Goal: Book appointment/travel/reservation

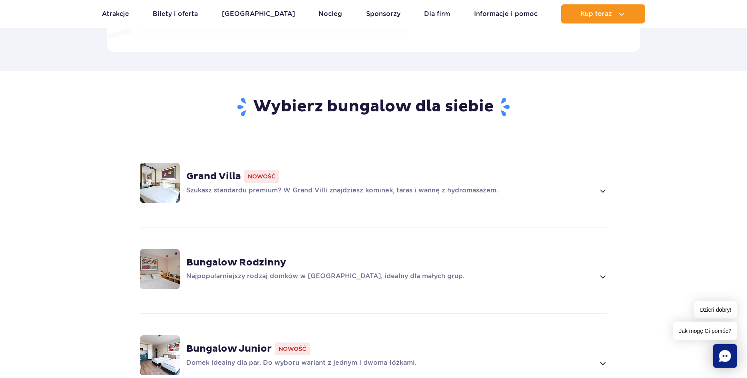
scroll to position [509, 0]
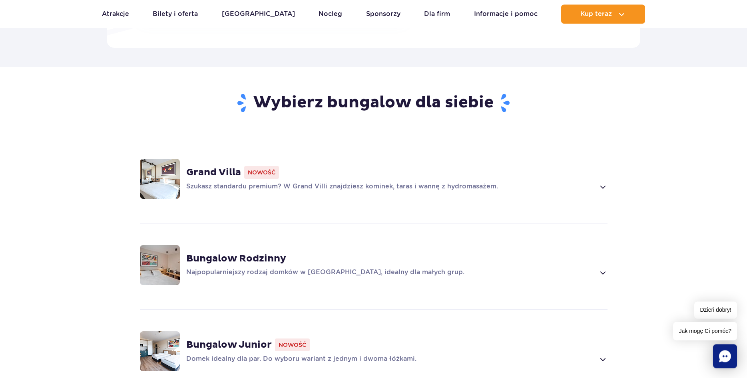
click at [210, 167] on strong "Grand Villa" at bounding box center [213, 173] width 55 height 12
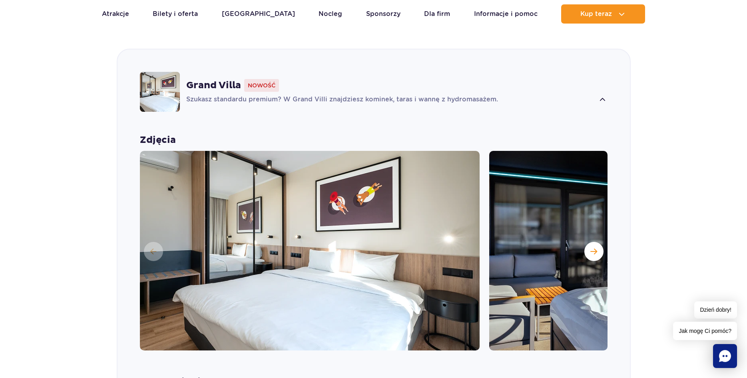
scroll to position [596, 0]
click at [595, 242] on button "Następny slajd" at bounding box center [593, 251] width 19 height 19
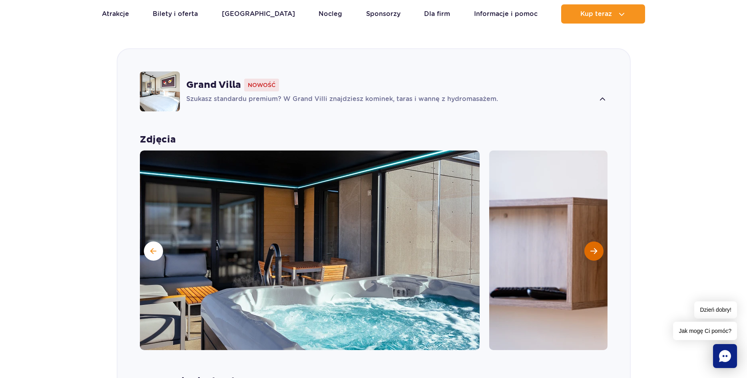
click at [595, 242] on button "Następny slajd" at bounding box center [593, 251] width 19 height 19
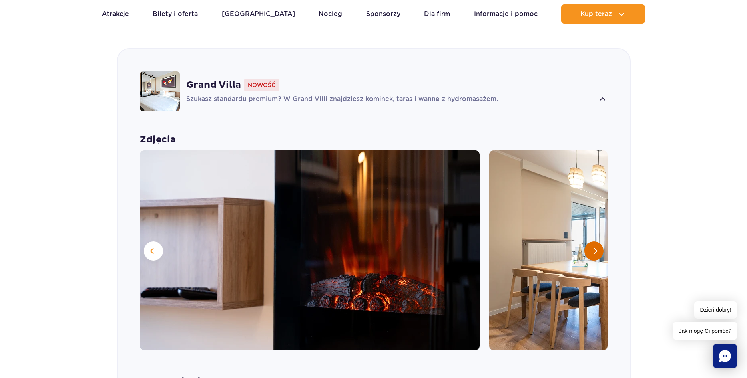
click at [595, 242] on button "Następny slajd" at bounding box center [593, 251] width 19 height 19
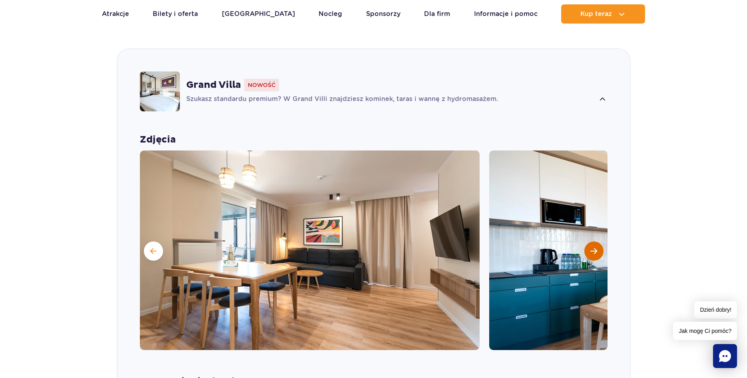
click at [595, 242] on button "Następny slajd" at bounding box center [593, 251] width 19 height 19
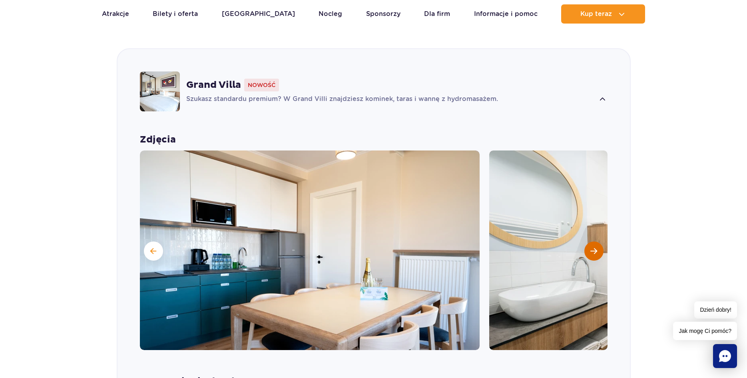
click at [595, 242] on button "Następny slajd" at bounding box center [593, 251] width 19 height 19
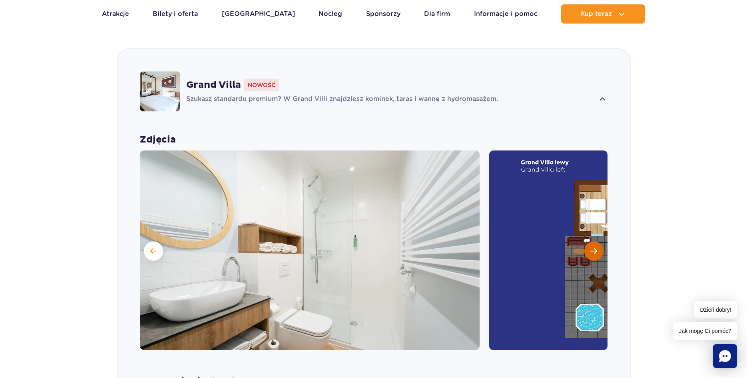
click at [595, 242] on button "Następny slajd" at bounding box center [593, 251] width 19 height 19
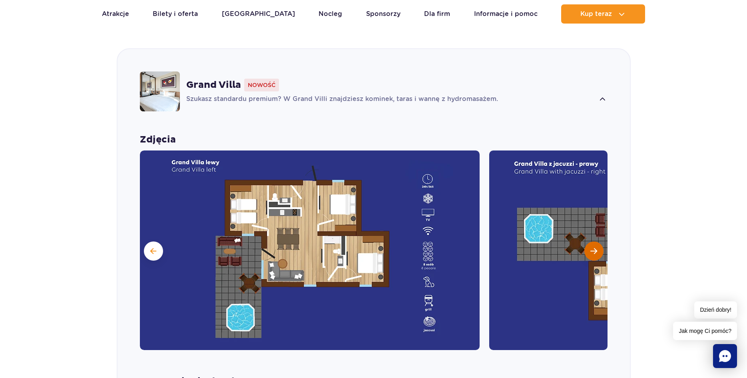
click at [595, 242] on button "Następny slajd" at bounding box center [593, 251] width 19 height 19
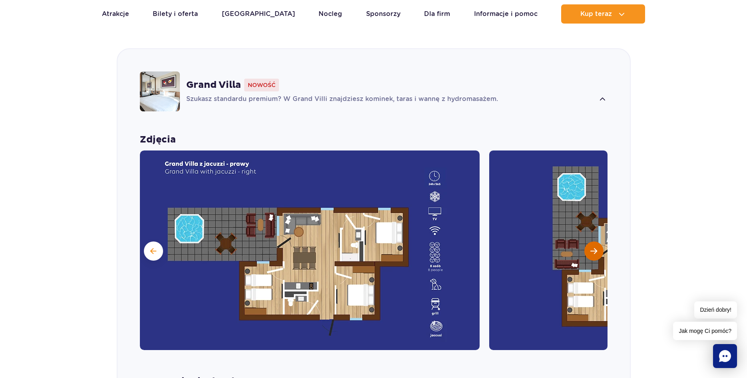
click at [595, 242] on button "Następny slajd" at bounding box center [593, 251] width 19 height 19
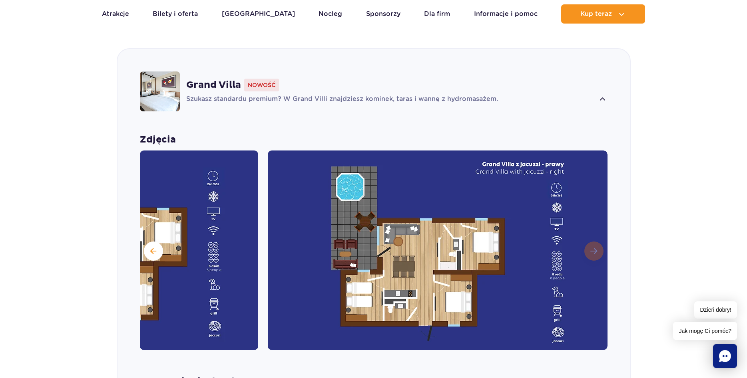
click at [595, 235] on img at bounding box center [438, 251] width 340 height 200
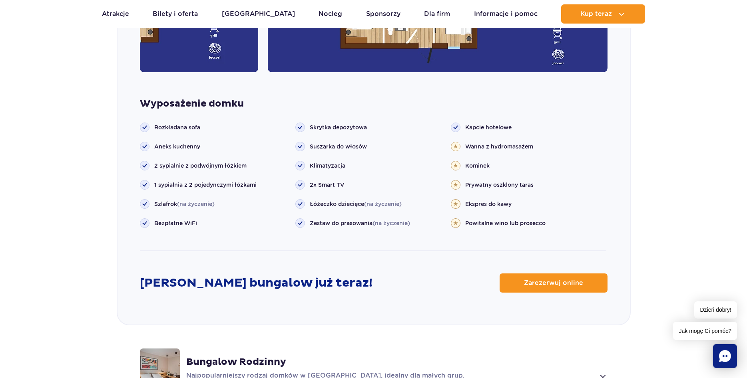
scroll to position [879, 0]
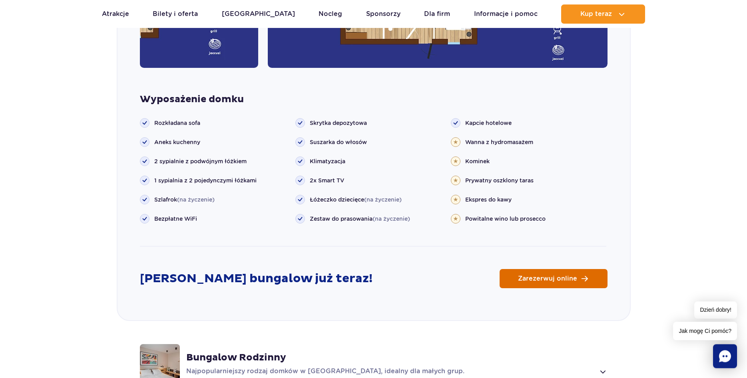
click at [569, 276] on span "Zarezerwuj online" at bounding box center [547, 279] width 59 height 6
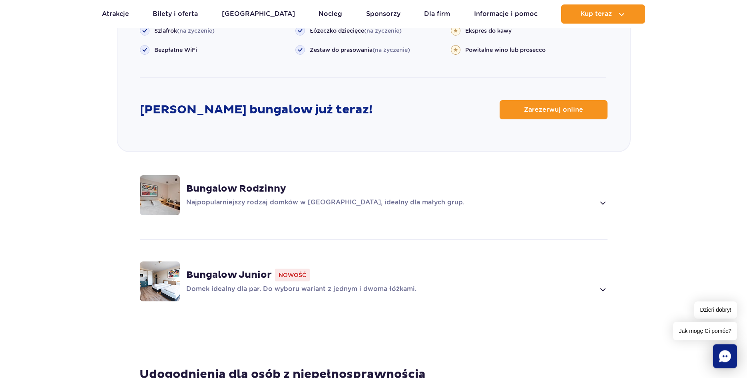
scroll to position [1056, 0]
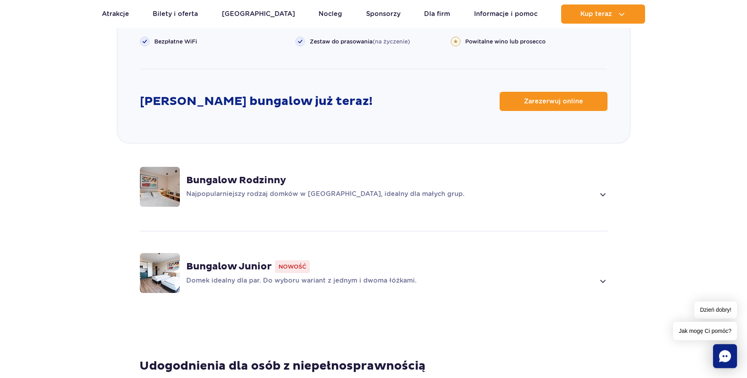
click at [159, 183] on img at bounding box center [160, 187] width 40 height 40
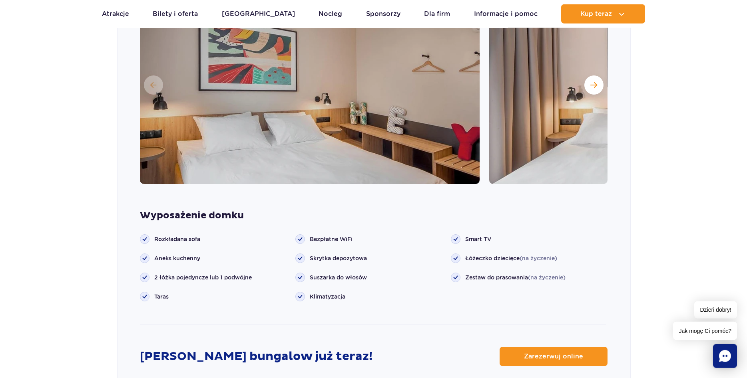
scroll to position [845, 0]
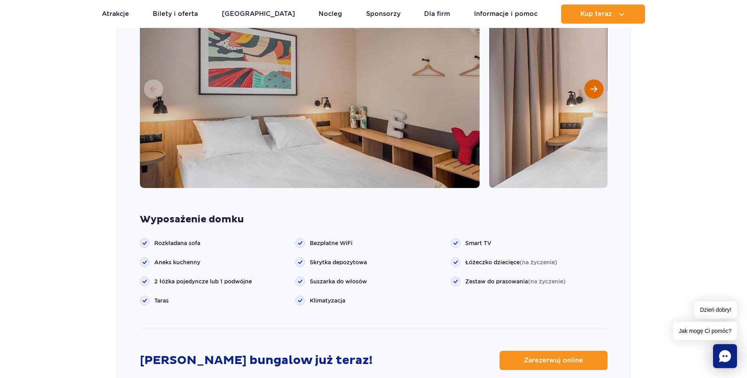
click at [596, 85] on span "Następny slajd" at bounding box center [593, 88] width 7 height 7
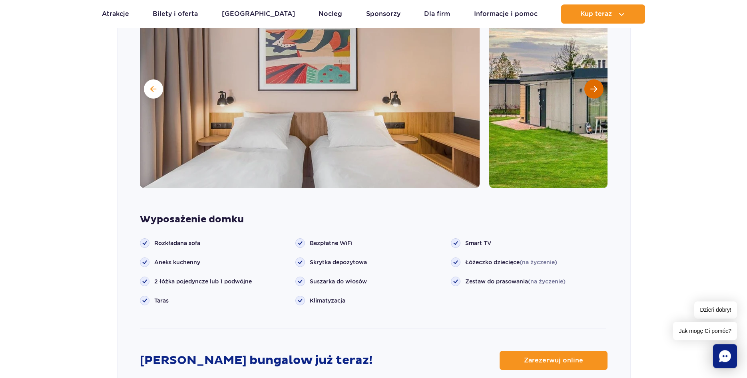
click at [596, 85] on span "Następny slajd" at bounding box center [593, 88] width 7 height 7
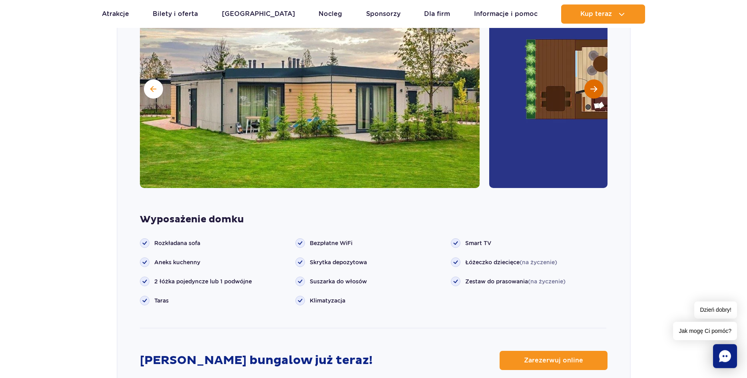
click at [596, 85] on span "Następny slajd" at bounding box center [593, 88] width 7 height 7
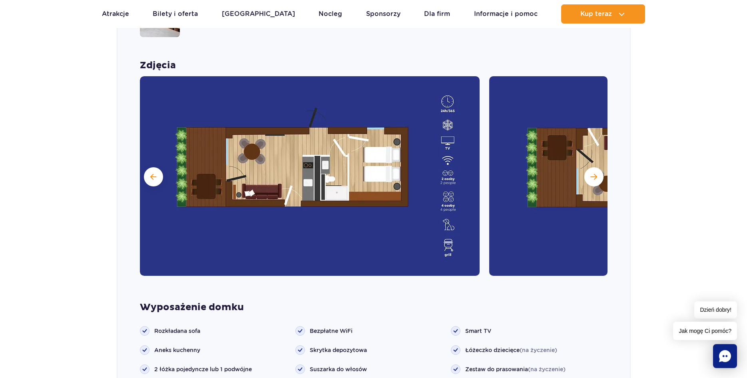
scroll to position [728, 0]
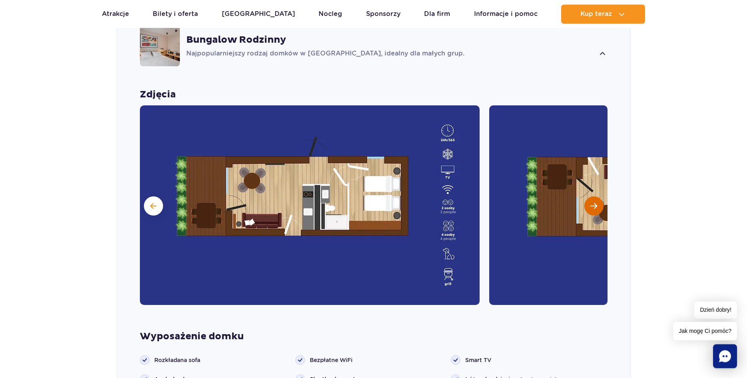
click at [594, 199] on button "Następny slajd" at bounding box center [593, 206] width 19 height 19
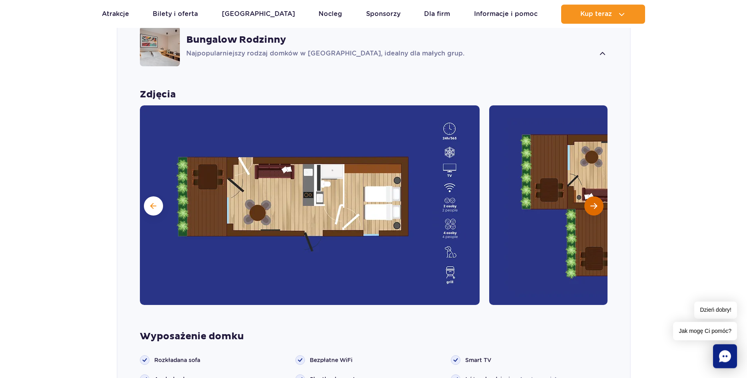
click at [594, 198] on button "Następny slajd" at bounding box center [593, 206] width 19 height 19
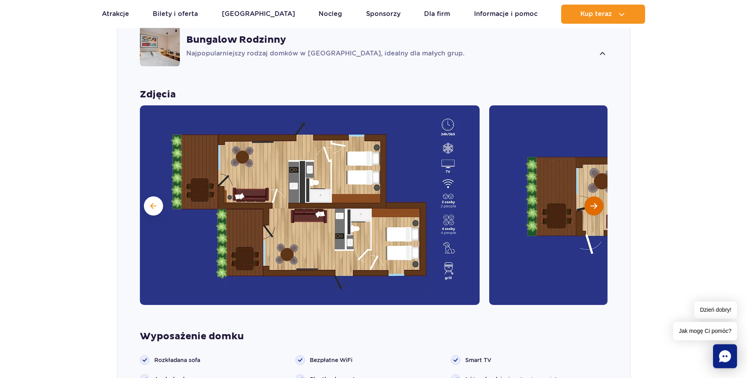
click at [594, 198] on button "Następny slajd" at bounding box center [593, 206] width 19 height 19
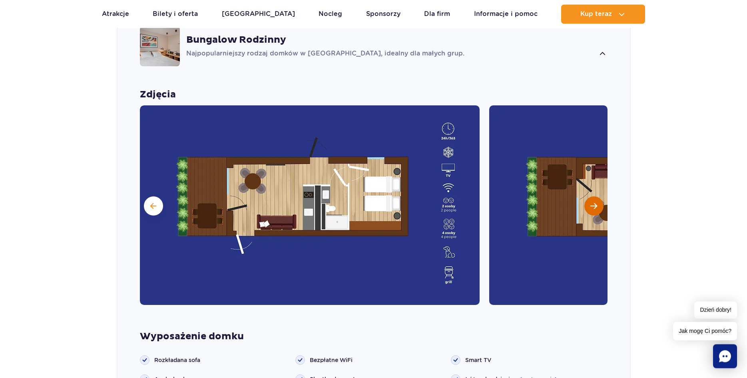
click at [594, 198] on button "Następny slajd" at bounding box center [593, 206] width 19 height 19
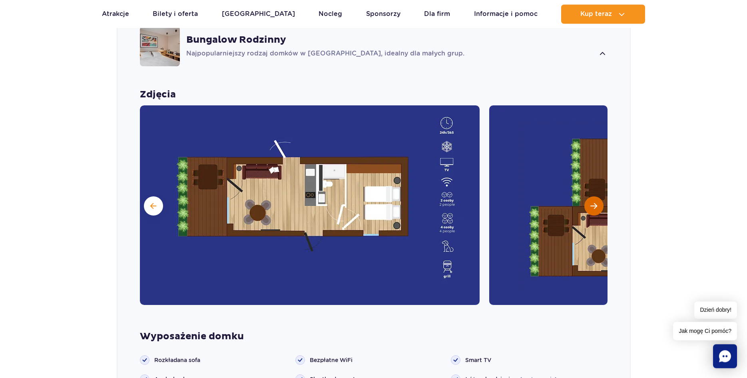
click at [594, 198] on button "Następny slajd" at bounding box center [593, 206] width 19 height 19
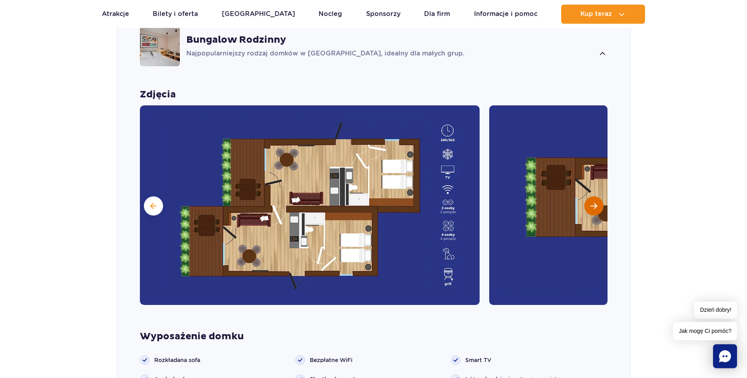
click at [594, 198] on button "Następny slajd" at bounding box center [593, 206] width 19 height 19
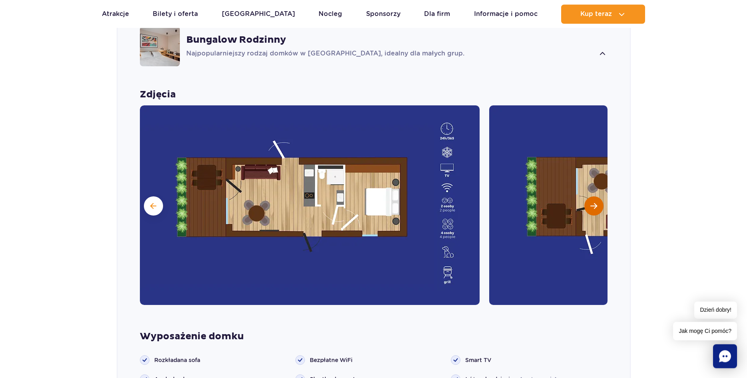
click at [598, 197] on button "Następny slajd" at bounding box center [593, 206] width 19 height 19
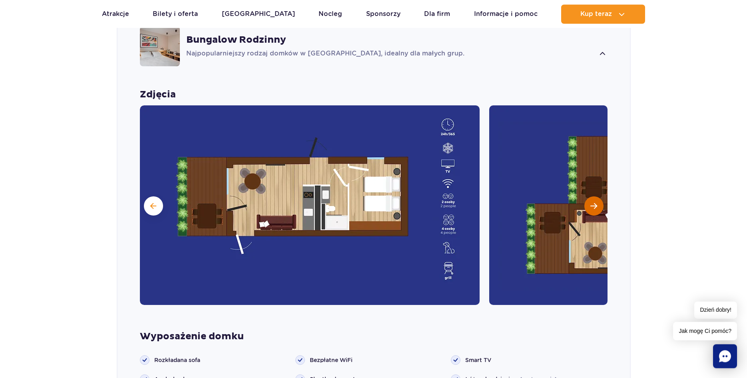
click at [598, 197] on button "Następny slajd" at bounding box center [593, 206] width 19 height 19
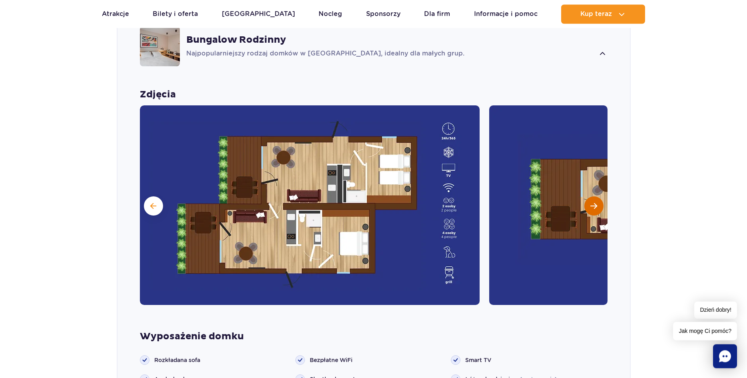
click at [588, 201] on button "Następny slajd" at bounding box center [593, 206] width 19 height 19
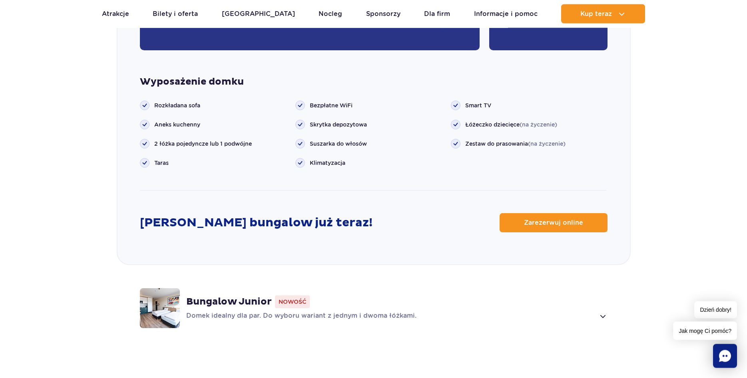
scroll to position [1092, 0]
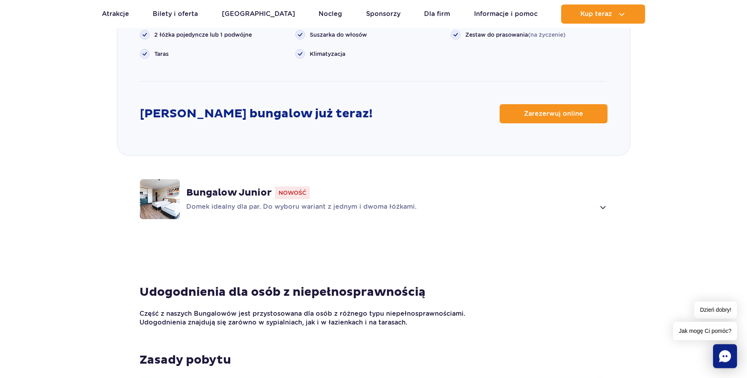
click at [576, 89] on div "Wyposażenie domku Rozkładana sofa" at bounding box center [373, 35] width 512 height 137
click at [576, 104] on link "Zarezerwuj online" at bounding box center [553, 113] width 108 height 19
click at [318, 16] on link "Nocleg" at bounding box center [330, 13] width 24 height 19
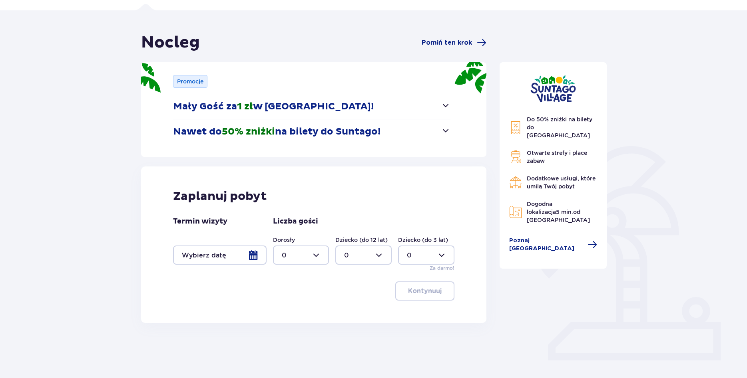
scroll to position [66, 0]
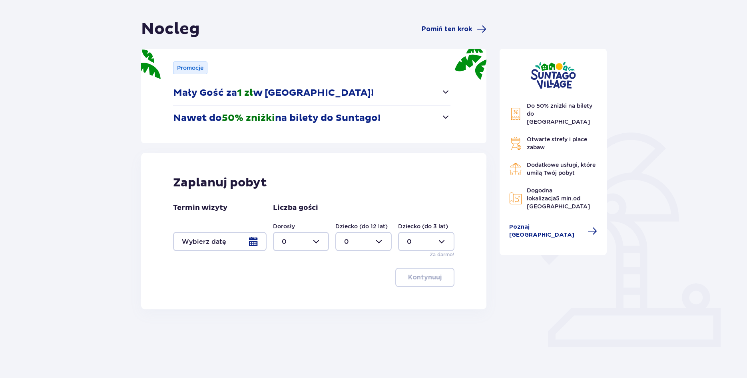
click at [255, 240] on div at bounding box center [219, 241] width 93 height 19
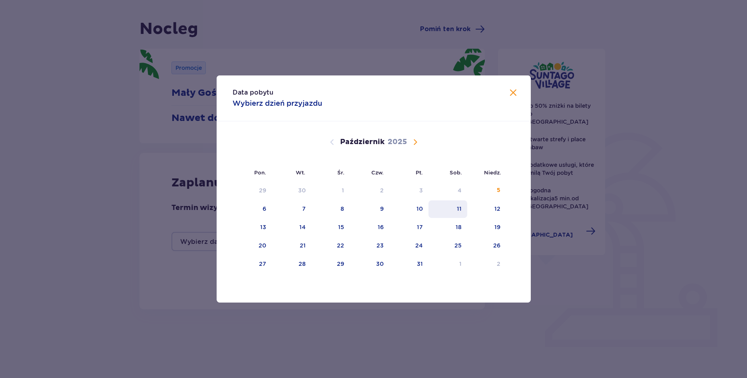
click at [462, 211] on div "11" at bounding box center [447, 210] width 39 height 18
click at [491, 210] on div "12" at bounding box center [486, 210] width 39 height 18
type input "11.10.25 - 12.10.25"
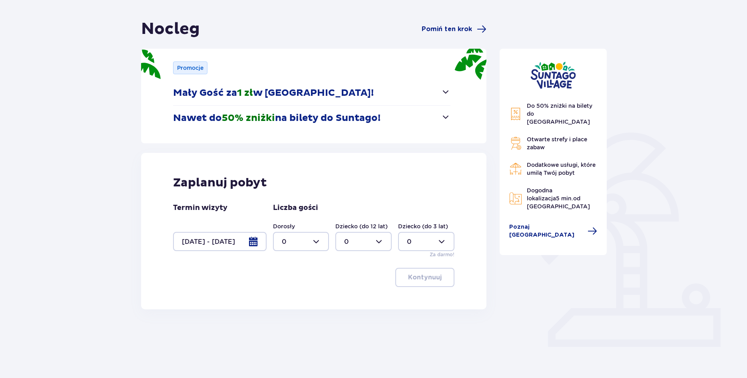
click at [322, 248] on div at bounding box center [301, 241] width 56 height 19
click at [287, 300] on div "4" at bounding box center [301, 302] width 39 height 9
type input "4"
click at [378, 241] on div at bounding box center [363, 241] width 56 height 19
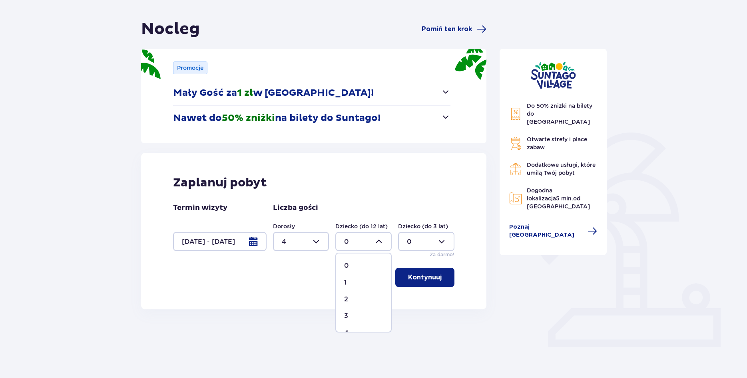
click at [355, 283] on div "1" at bounding box center [363, 282] width 39 height 9
click at [443, 244] on div at bounding box center [426, 241] width 56 height 19
click at [370, 244] on div at bounding box center [363, 241] width 56 height 19
click at [345, 300] on p "2" at bounding box center [346, 299] width 4 height 9
type input "2"
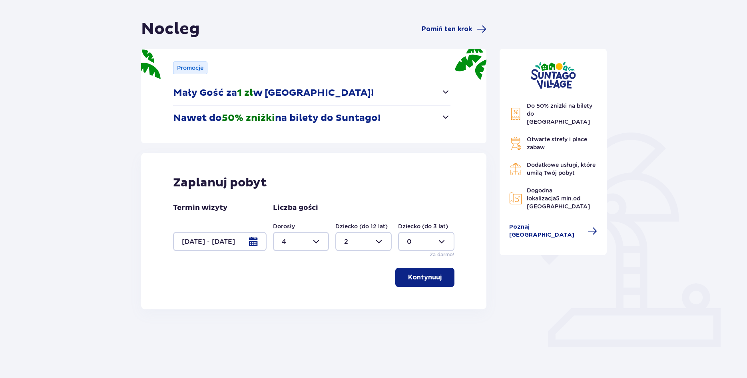
click at [421, 278] on p "Kontynuuj" at bounding box center [425, 277] width 34 height 9
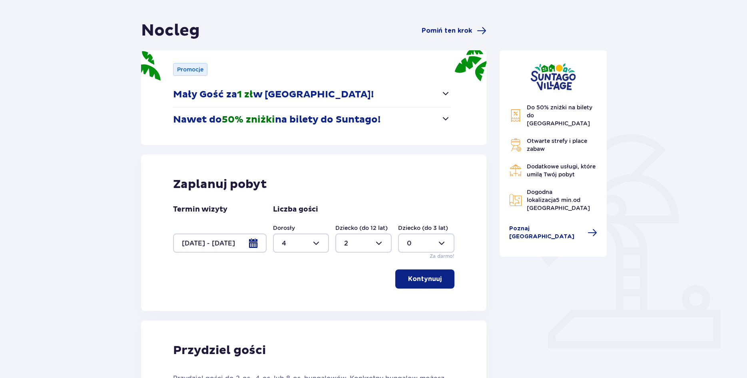
scroll to position [55, 0]
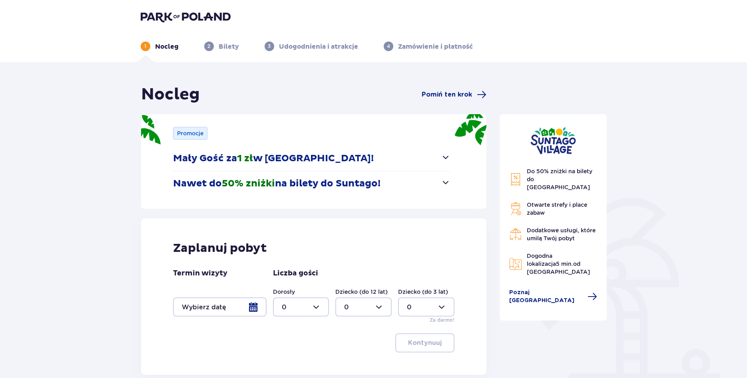
click at [250, 310] on div at bounding box center [219, 307] width 93 height 19
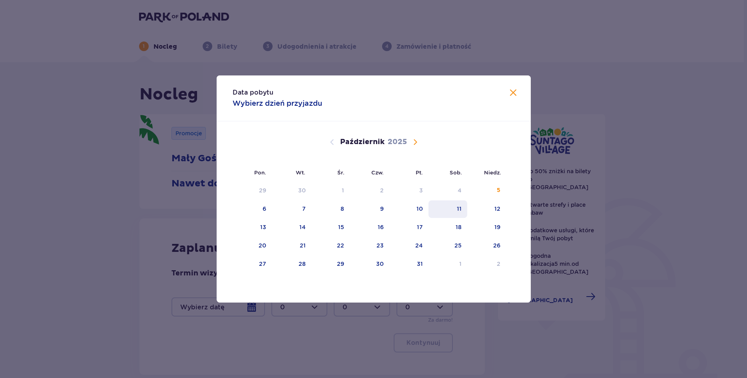
click at [465, 211] on div "11" at bounding box center [447, 210] width 39 height 18
click at [493, 205] on div "12" at bounding box center [486, 210] width 39 height 18
type input "11.10.25 - 12.10.25"
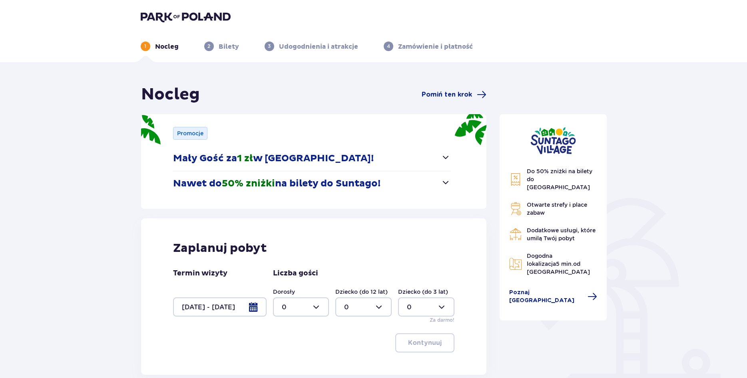
click at [316, 320] on div "Dorosły 0 Dziecko (do 12 lat) 0 Dziecko (do 3 lat) 0 Za darmo!" at bounding box center [364, 306] width 182 height 36
click at [317, 314] on div at bounding box center [301, 307] width 56 height 19
click at [286, 282] on p "4" at bounding box center [284, 285] width 4 height 9
type input "4"
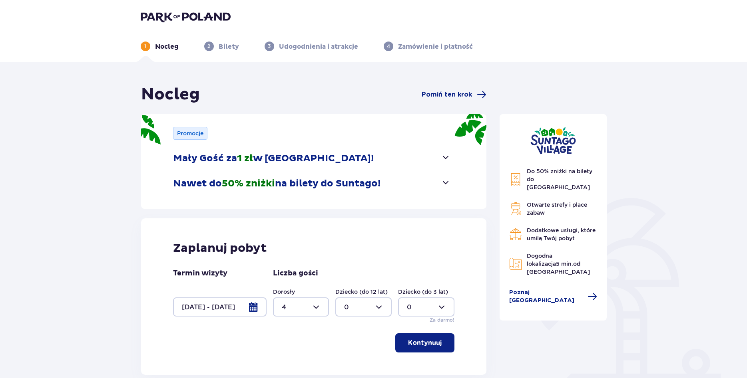
click at [388, 302] on div at bounding box center [363, 307] width 56 height 19
click at [374, 264] on div "2" at bounding box center [363, 262] width 39 height 9
type input "2"
click at [409, 331] on div "Zaplanuj pobyt Termin wizyty 11.10.25 - 12.10.25 Liczba gości Dorosły 4 Dziecko…" at bounding box center [314, 297] width 346 height 157
click at [413, 341] on p "Kontynuuj" at bounding box center [425, 343] width 34 height 9
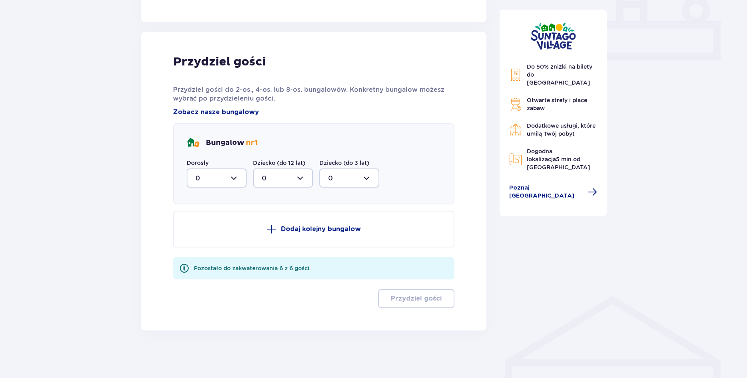
scroll to position [353, 0]
click at [255, 182] on div at bounding box center [283, 177] width 60 height 19
click at [239, 175] on div at bounding box center [217, 177] width 60 height 19
click at [215, 232] on div "2" at bounding box center [216, 235] width 42 height 9
type input "2"
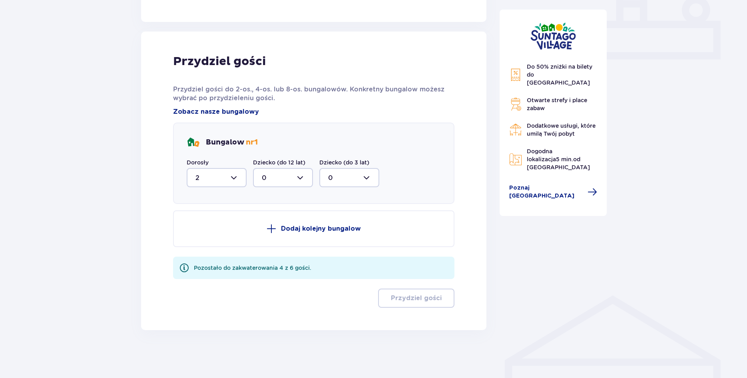
click at [294, 183] on div at bounding box center [283, 177] width 60 height 19
click at [271, 219] on div "1" at bounding box center [283, 219] width 42 height 9
type input "1"
click at [358, 234] on button "Dodaj kolejny bungalow" at bounding box center [314, 229] width 282 height 37
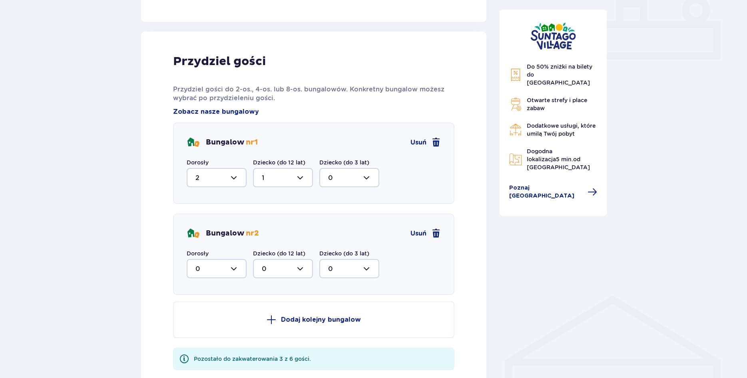
click at [232, 264] on div at bounding box center [217, 268] width 60 height 19
click at [210, 323] on div "2" at bounding box center [216, 326] width 42 height 9
type input "2"
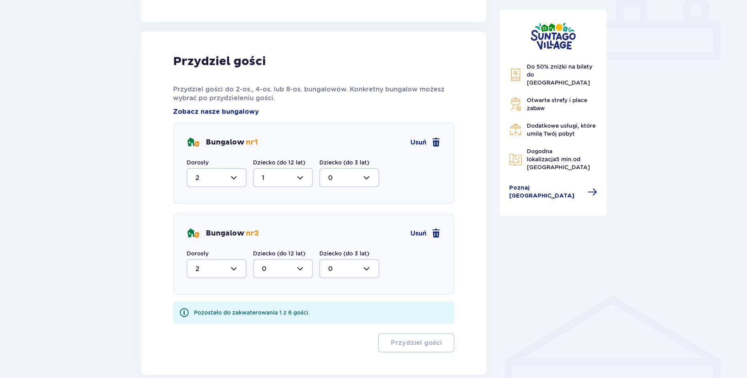
click at [293, 268] on div at bounding box center [283, 268] width 60 height 19
click at [282, 311] on div "1" at bounding box center [283, 310] width 42 height 9
type input "1"
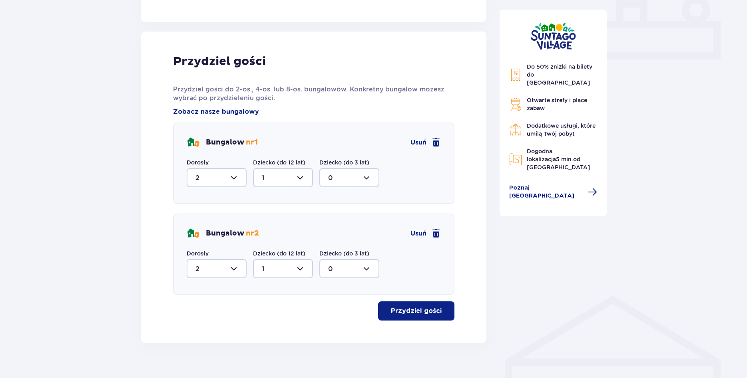
click at [422, 316] on button "Przydziel gości" at bounding box center [416, 311] width 76 height 19
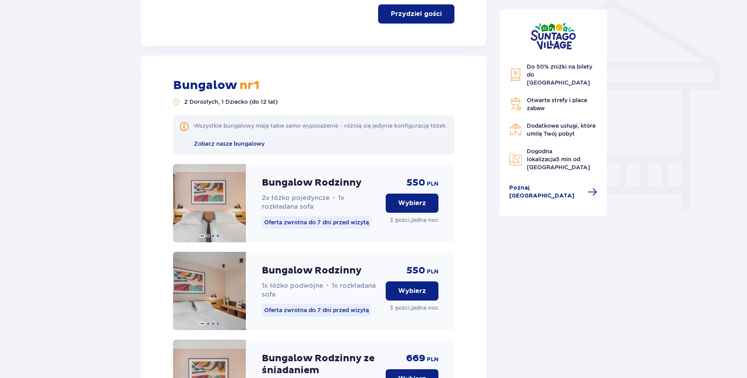
scroll to position [672, 0]
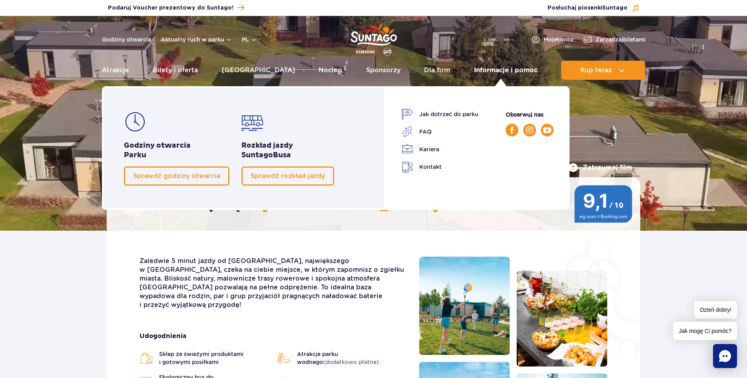
click at [484, 68] on link "Informacje i pomoc" at bounding box center [506, 70] width 64 height 19
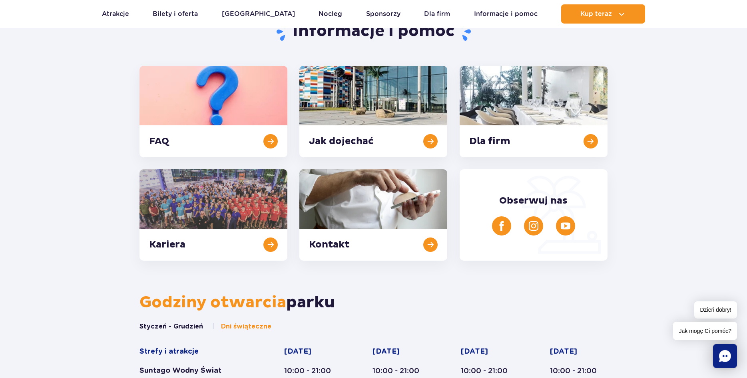
scroll to position [186, 0]
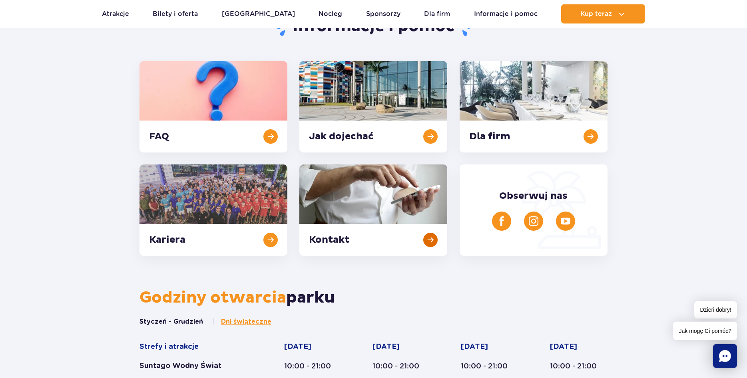
click at [436, 243] on link at bounding box center [373, 210] width 148 height 91
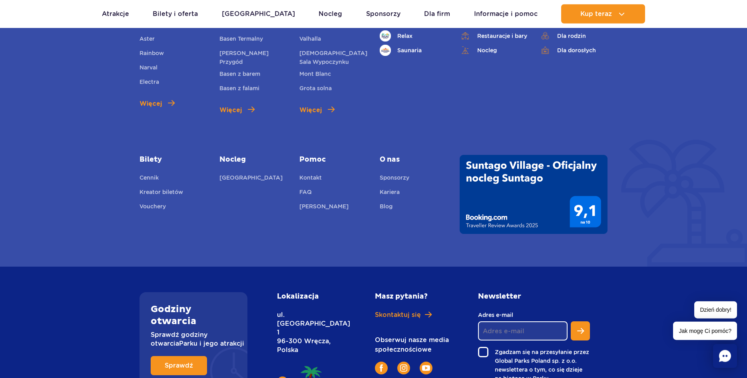
scroll to position [394, 0]
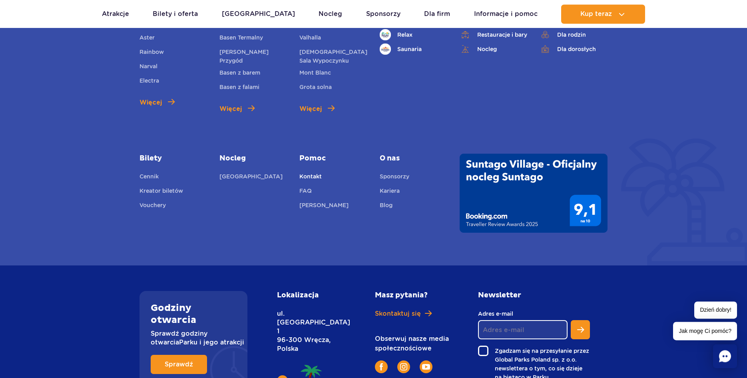
click at [313, 181] on link "Kontakt" at bounding box center [310, 177] width 22 height 11
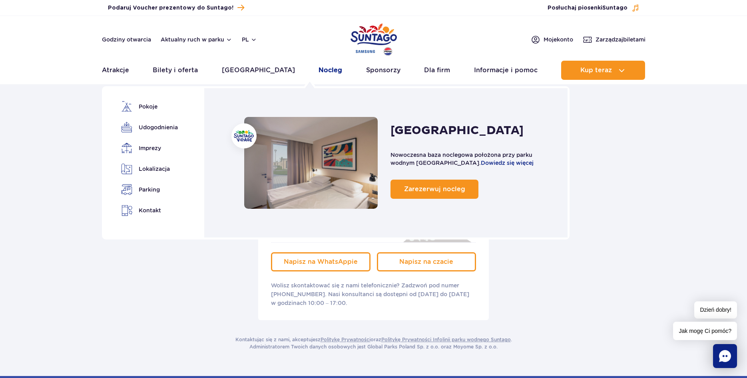
click at [318, 72] on link "Nocleg" at bounding box center [330, 70] width 24 height 19
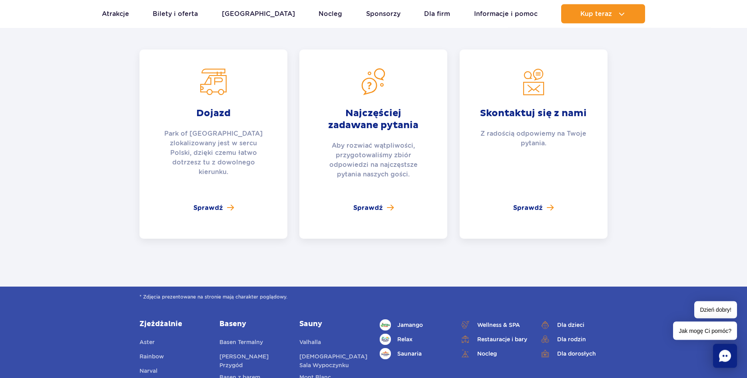
scroll to position [2838, 0]
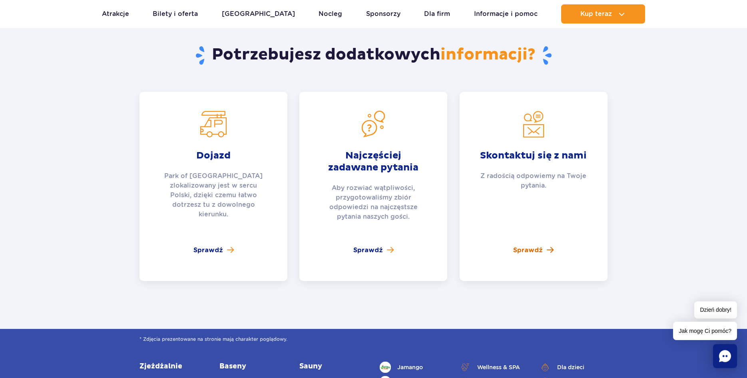
click at [527, 246] on span "Sprawdź" at bounding box center [528, 251] width 30 height 10
